Goal: Task Accomplishment & Management: Complete application form

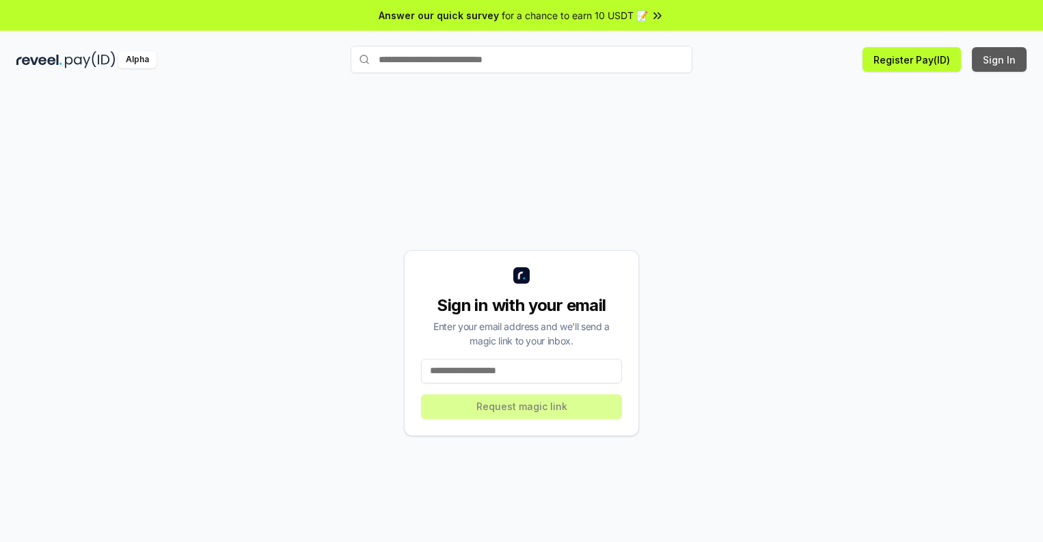
click at [1000, 59] on button "Sign In" at bounding box center [999, 59] width 55 height 25
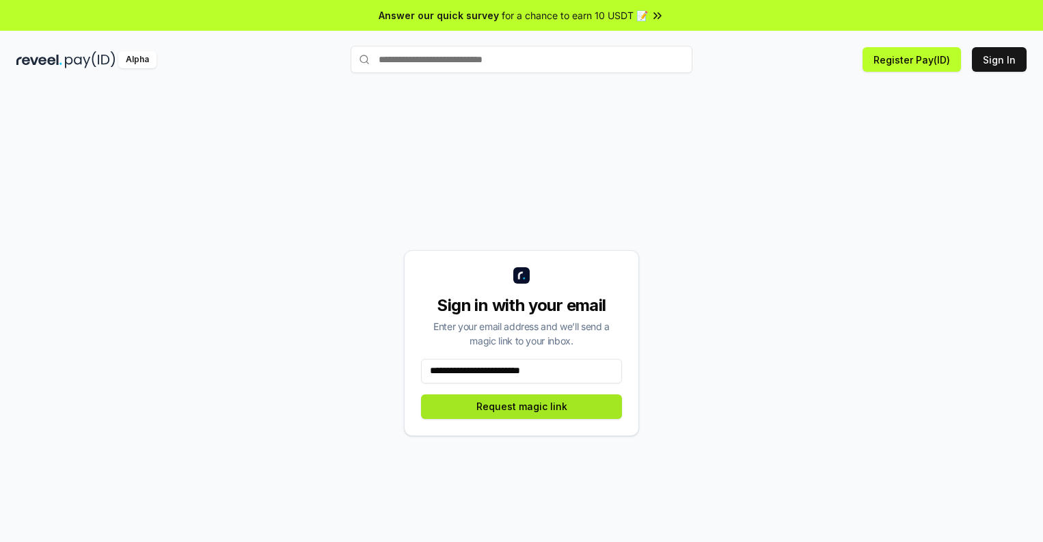
type input "**********"
click at [521, 406] on button "Request magic link" at bounding box center [521, 406] width 201 height 25
